Goal: Task Accomplishment & Management: Manage account settings

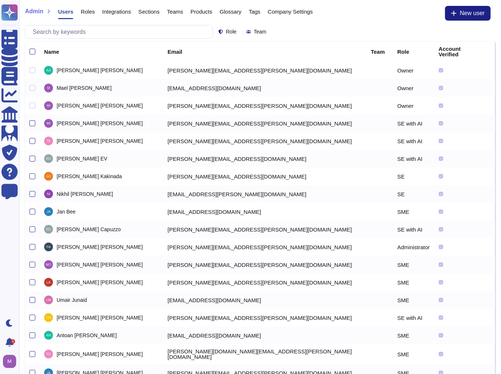
click at [90, 9] on span "Roles" at bounding box center [88, 12] width 14 height 6
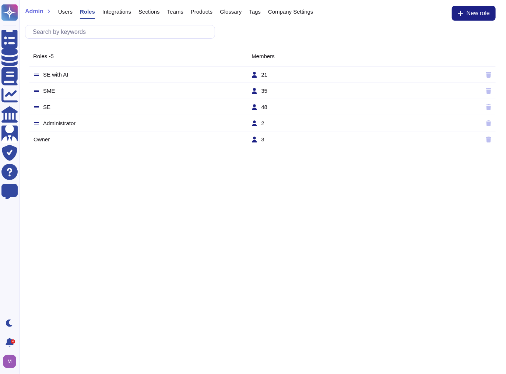
click at [124, 92] on td "SME" at bounding box center [142, 91] width 218 height 7
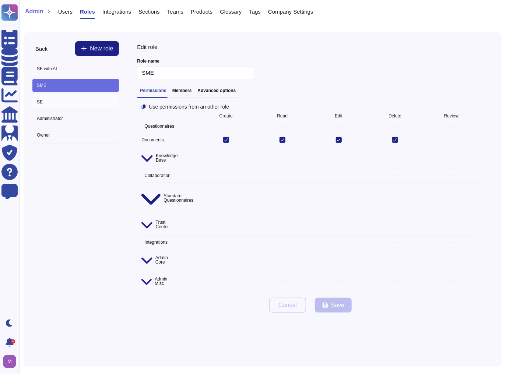
click at [44, 105] on span "SE" at bounding box center [75, 101] width 86 height 13
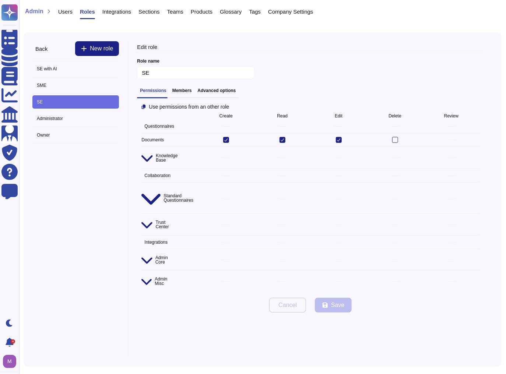
click at [141, 242] on icon at bounding box center [141, 242] width 0 height 0
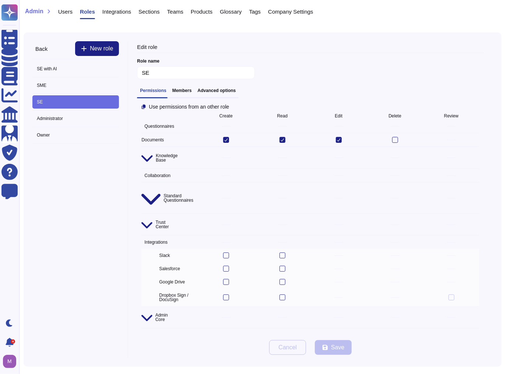
click at [142, 215] on span "Trust Center" at bounding box center [169, 224] width 56 height 19
click at [144, 187] on icon at bounding box center [150, 198] width 19 height 22
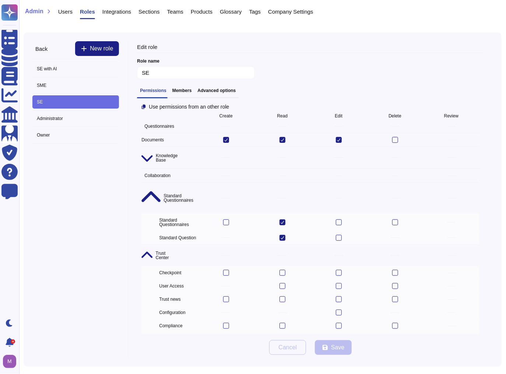
click at [144, 170] on span "Collaboration" at bounding box center [169, 175] width 56 height 10
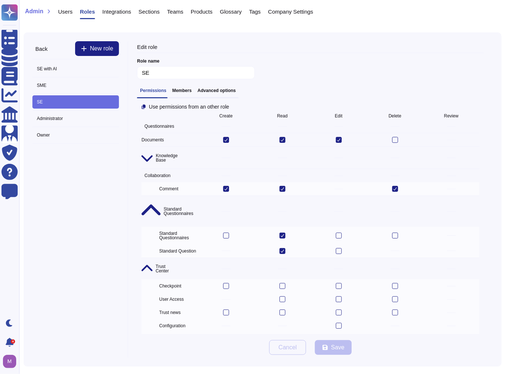
click at [140, 154] on div "Use permissions from an other role Create Read Edit Delete Review Questionnaire…" at bounding box center [310, 219] width 347 height 230
click at [142, 153] on icon at bounding box center [146, 157] width 11 height 13
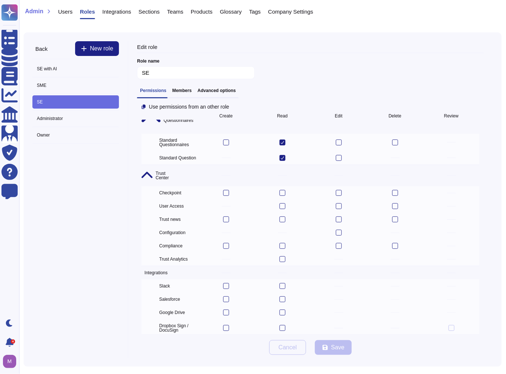
scroll to position [107, 0]
click at [149, 338] on span "Admin Core" at bounding box center [169, 347] width 56 height 18
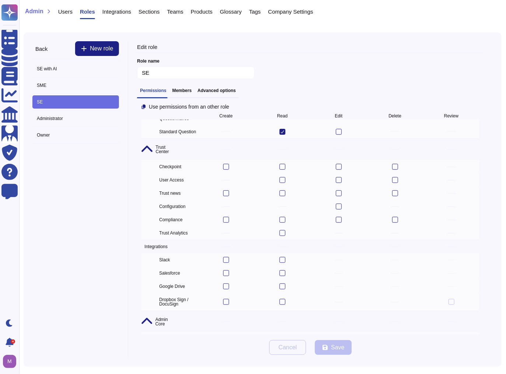
scroll to position [173, 0]
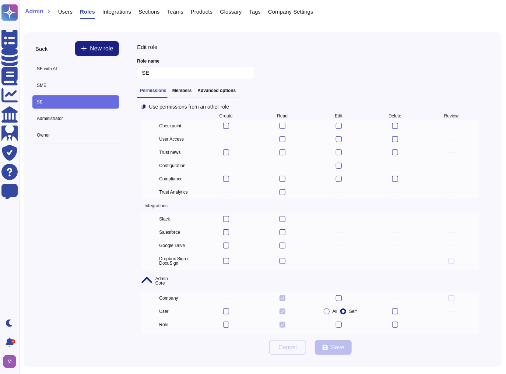
click at [149, 362] on span "Admin Misc" at bounding box center [154, 368] width 26 height 12
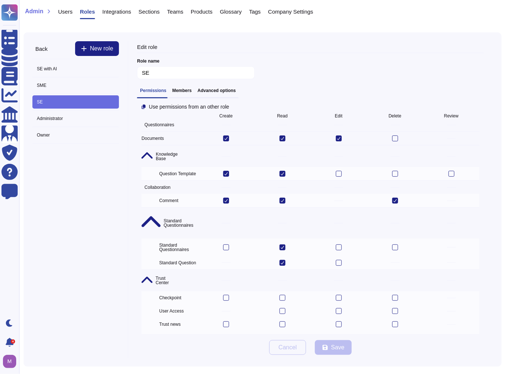
scroll to position [0, 0]
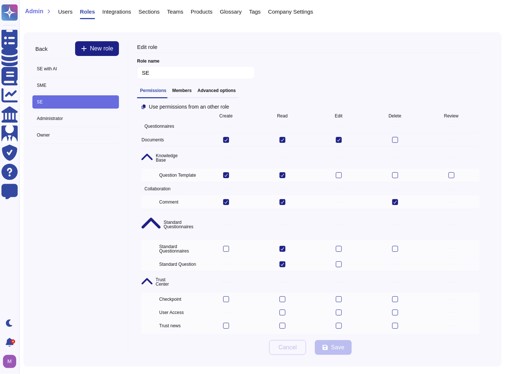
click at [185, 91] on h3 "Members" at bounding box center [182, 90] width 20 height 5
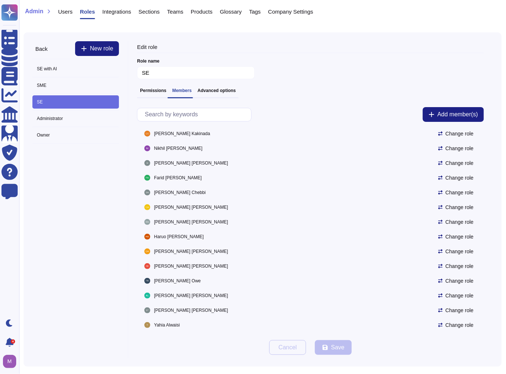
click at [203, 91] on h3 "Advanced options" at bounding box center [216, 90] width 38 height 5
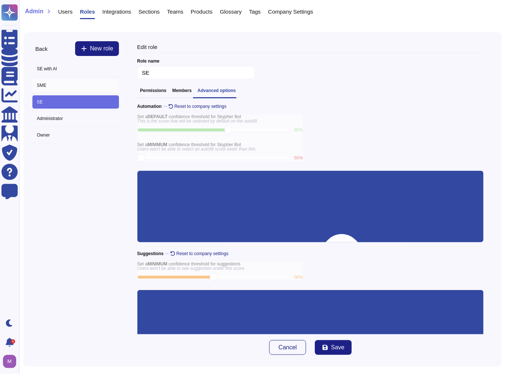
click at [110, 89] on span "SME" at bounding box center [75, 85] width 86 height 13
type input "SME"
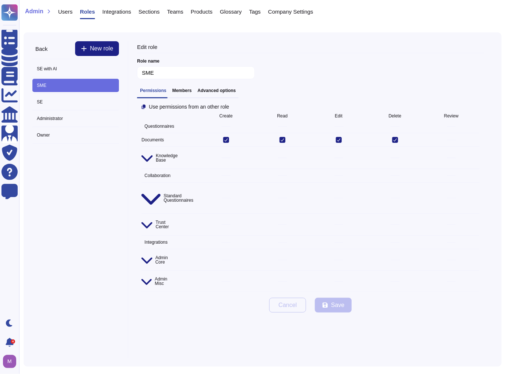
click at [296, 66] on div "Role name SME" at bounding box center [310, 69] width 347 height 26
